Goal: Entertainment & Leisure: Consume media (video, audio)

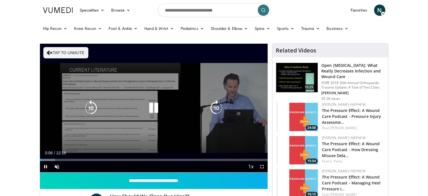
click at [215, 104] on icon "Video Player" at bounding box center [217, 108] width 16 height 16
click at [158, 107] on icon "Video Player" at bounding box center [154, 108] width 16 height 16
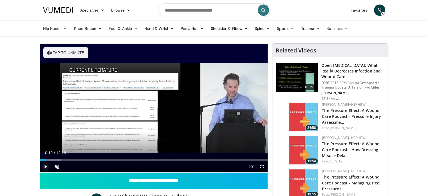
click at [44, 166] on span "Video Player" at bounding box center [45, 166] width 11 height 11
click at [59, 165] on span "Video Player" at bounding box center [56, 166] width 11 height 11
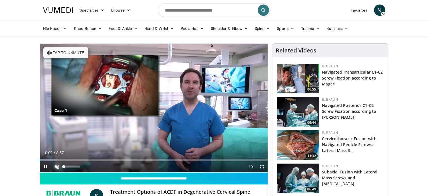
click at [57, 164] on span "Video Player" at bounding box center [56, 166] width 11 height 11
click at [131, 168] on div "Current Time 0:21 / Duration 8:57 Pause Skip Backward Skip Forward Mute Loaded …" at bounding box center [154, 166] width 228 height 11
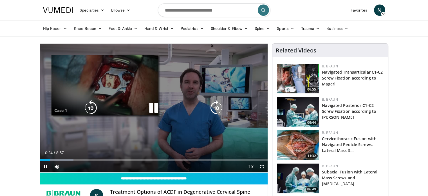
click at [153, 110] on icon "Video Player" at bounding box center [154, 108] width 16 height 16
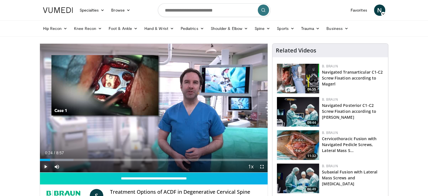
click at [45, 165] on span "Video Player" at bounding box center [45, 166] width 11 height 11
click at [261, 166] on span "Video Player" at bounding box center [261, 166] width 11 height 11
